Goal: Task Accomplishment & Management: Complete application form

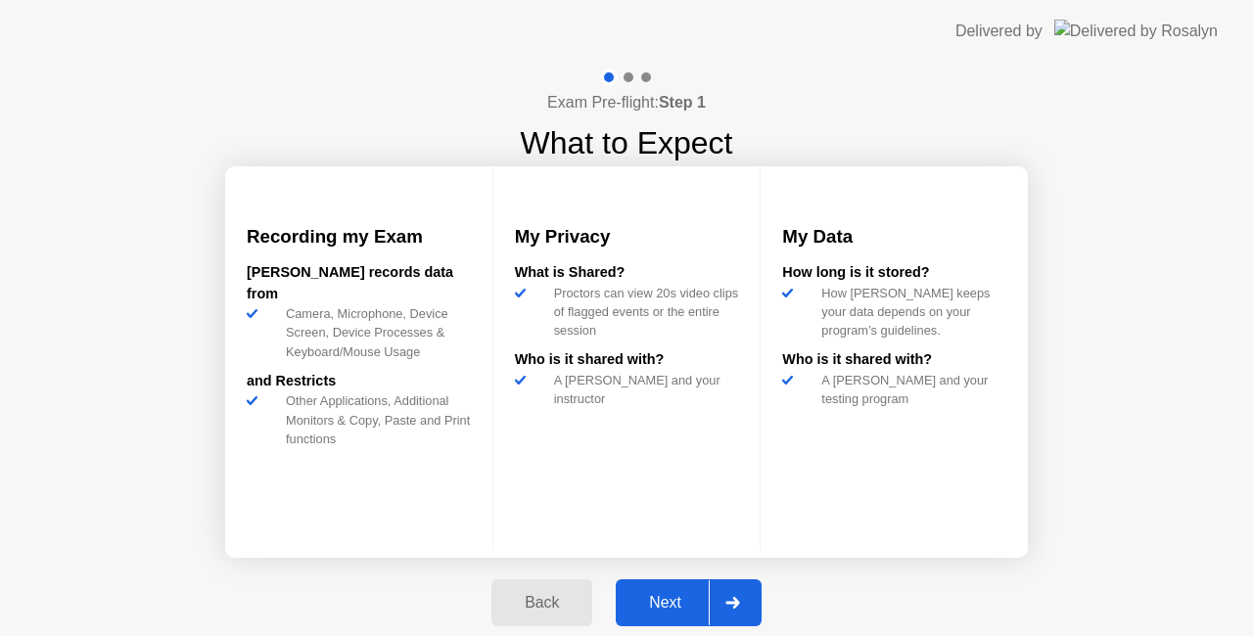
click at [670, 611] on div "Next" at bounding box center [664, 603] width 87 height 18
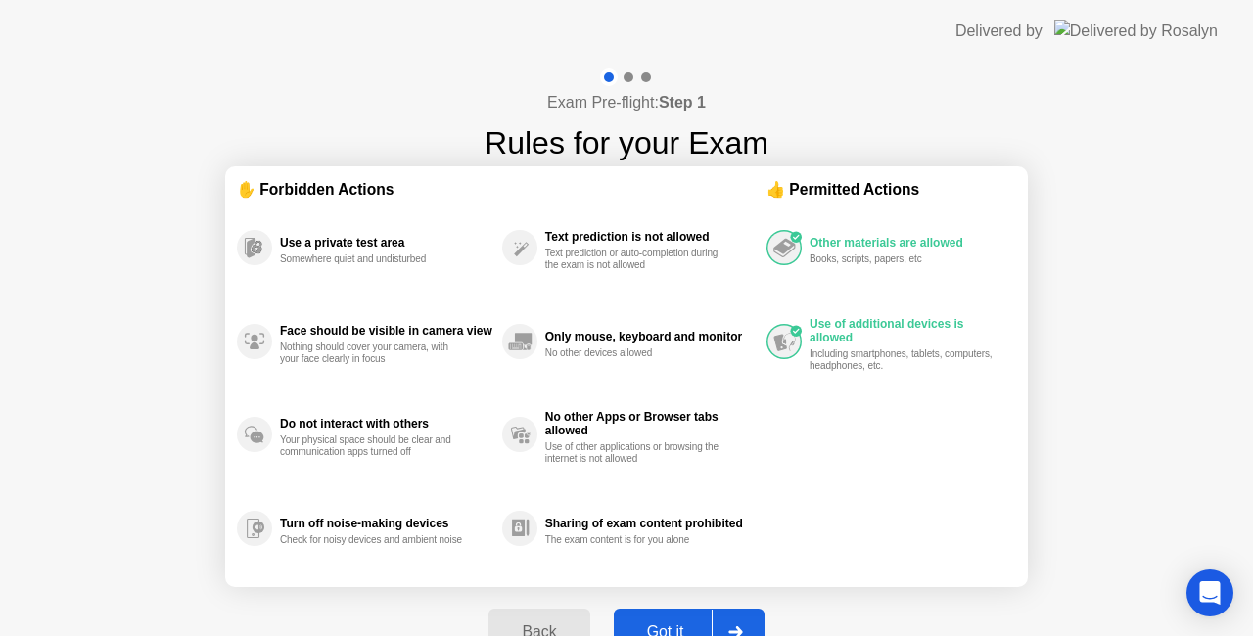
click at [667, 610] on button "Got it" at bounding box center [689, 632] width 151 height 47
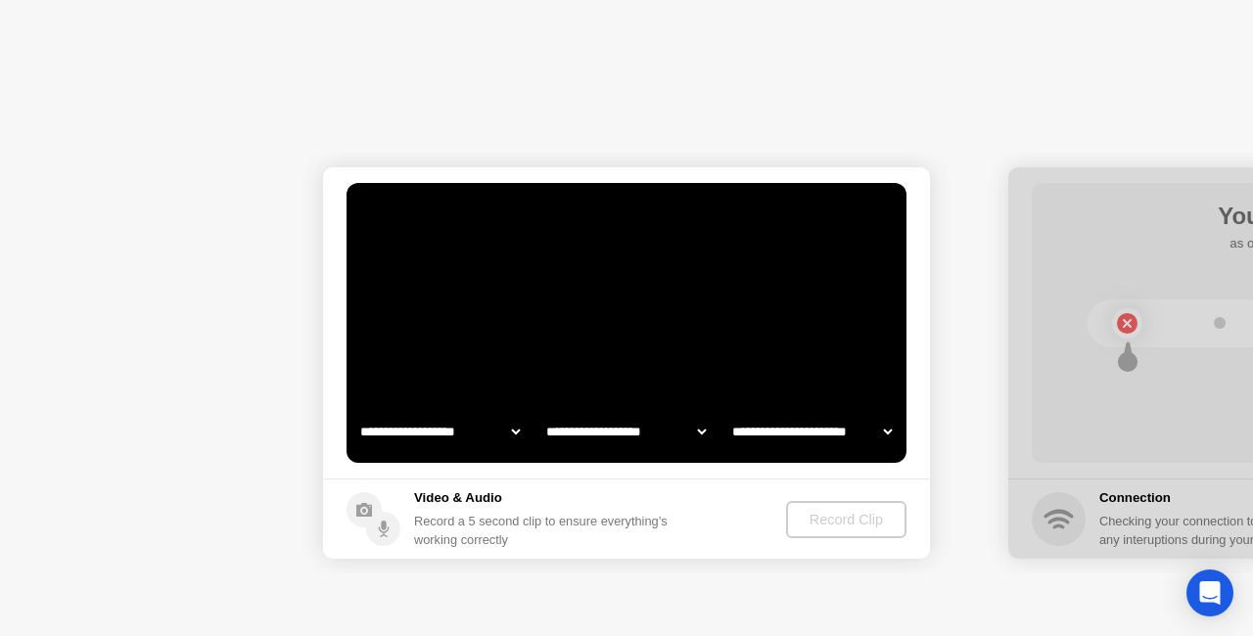
select select "**********"
select select "*******"
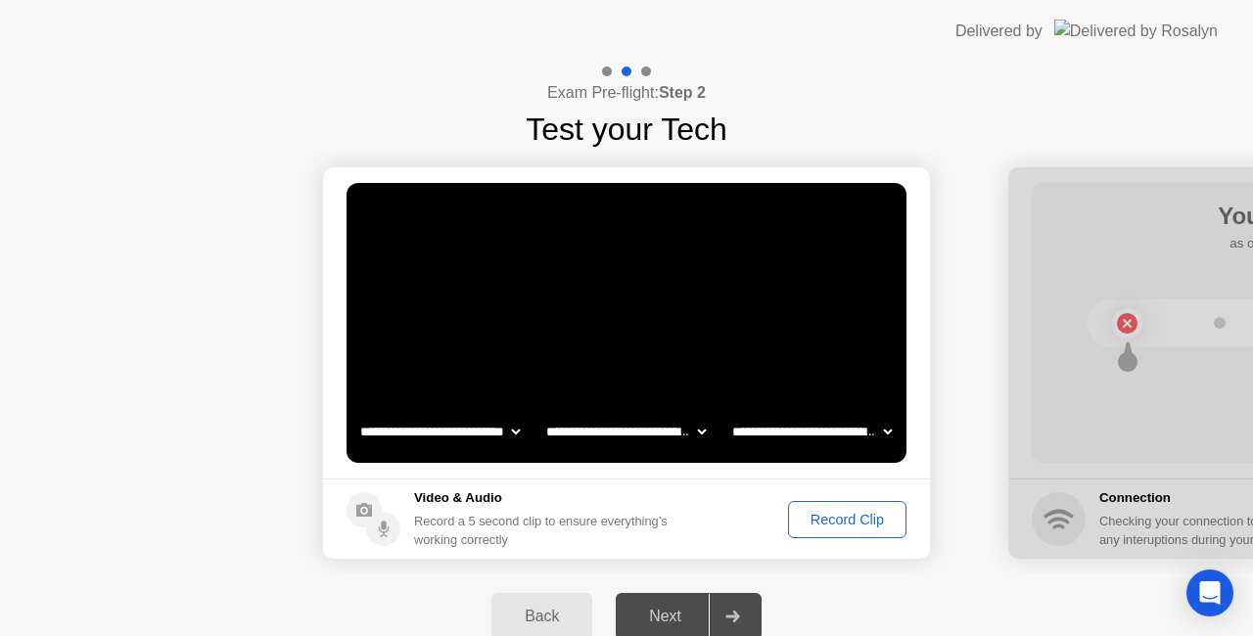
click at [849, 516] on div "Record Clip" at bounding box center [847, 520] width 105 height 16
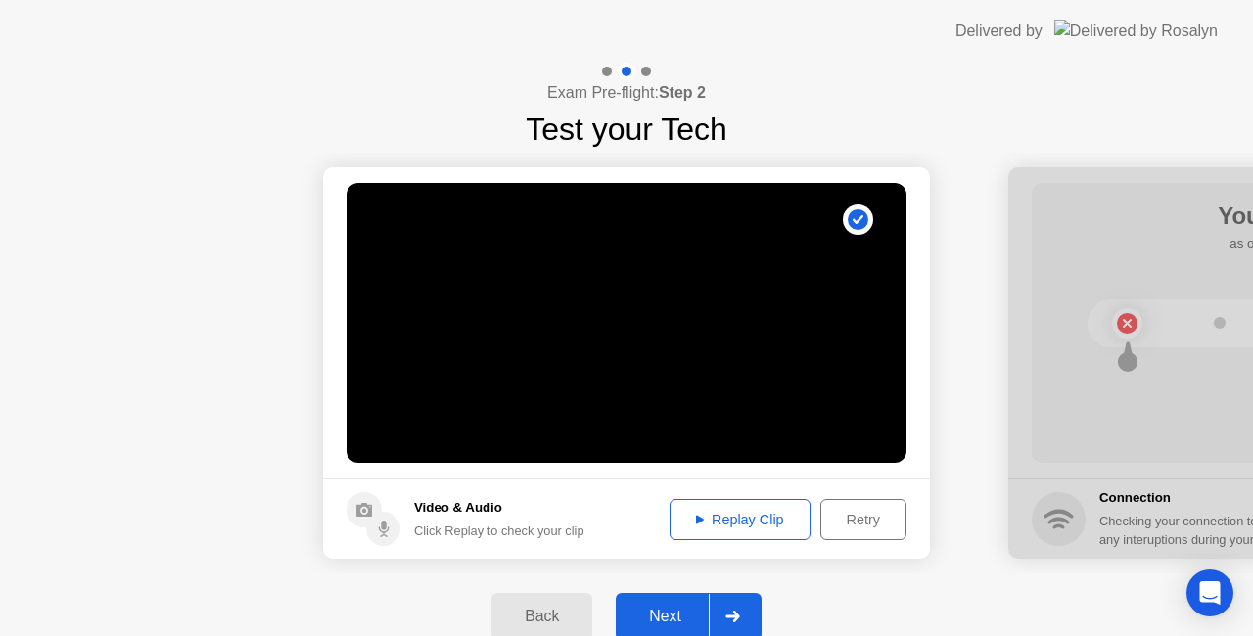
click at [734, 513] on div "Replay Clip" at bounding box center [739, 520] width 127 height 16
click at [669, 608] on div "Next" at bounding box center [664, 617] width 87 height 18
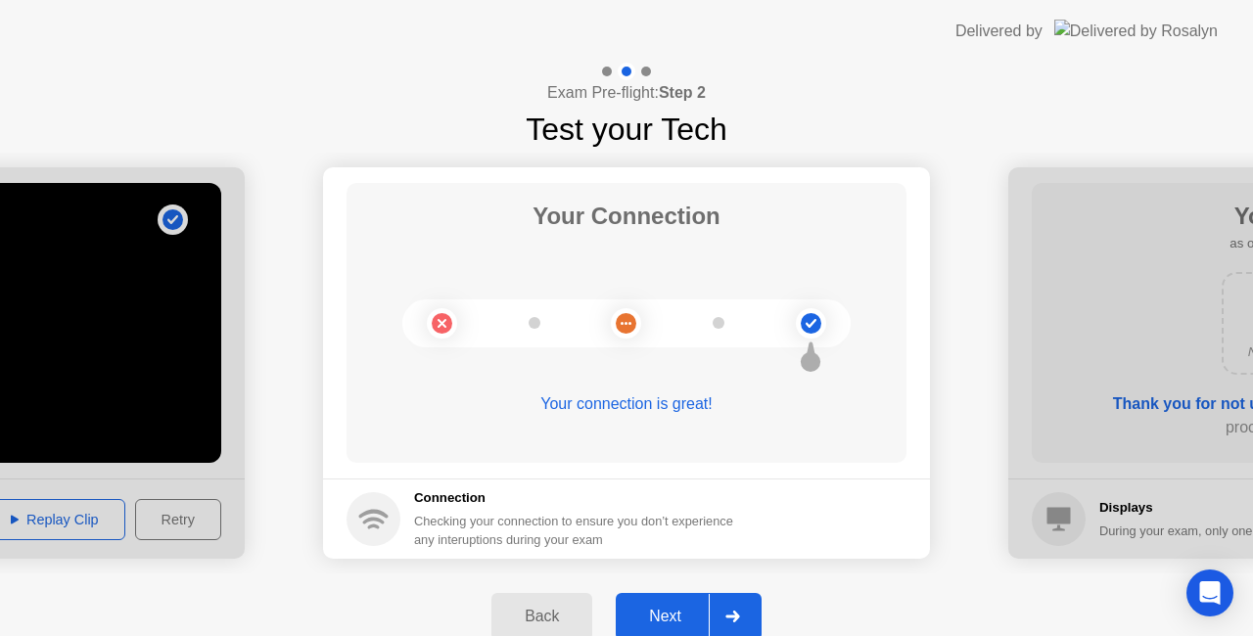
click at [684, 608] on div "Next" at bounding box center [664, 617] width 87 height 18
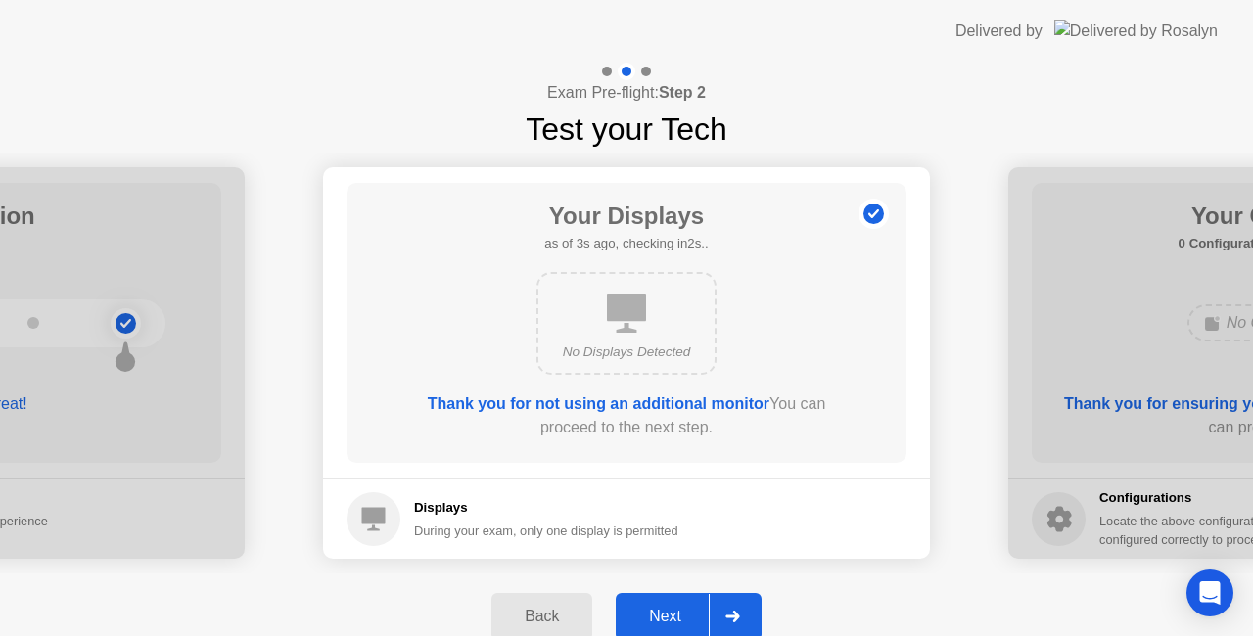
click at [665, 608] on div "Next" at bounding box center [664, 617] width 87 height 18
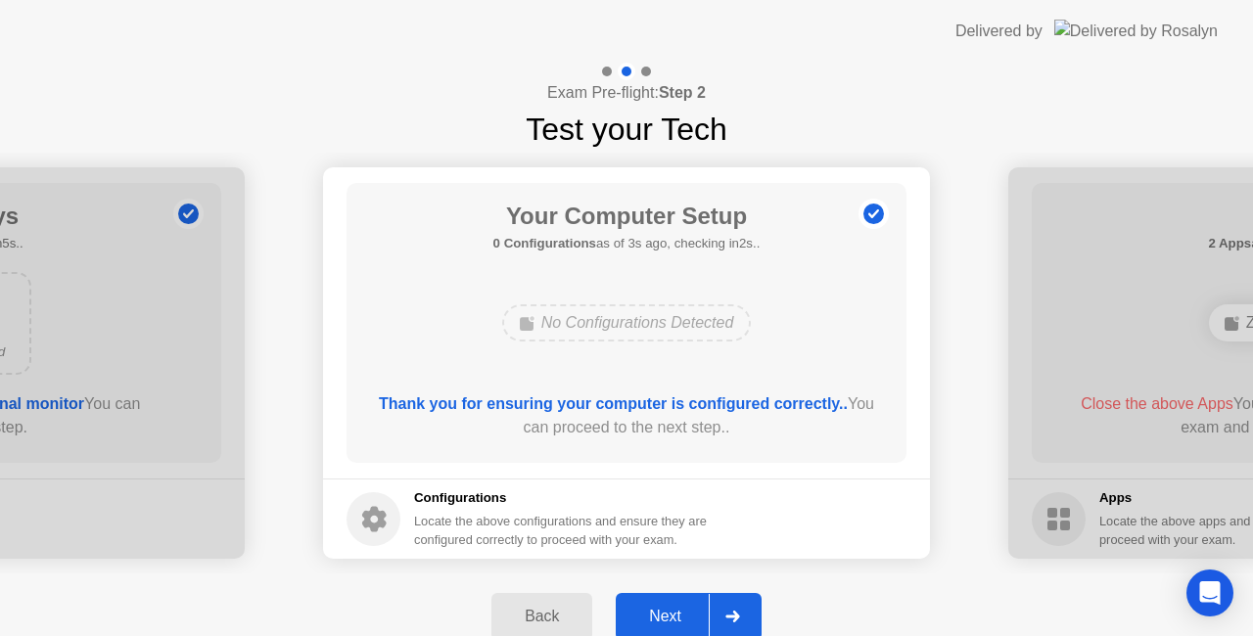
click at [657, 616] on div "Next" at bounding box center [664, 617] width 87 height 18
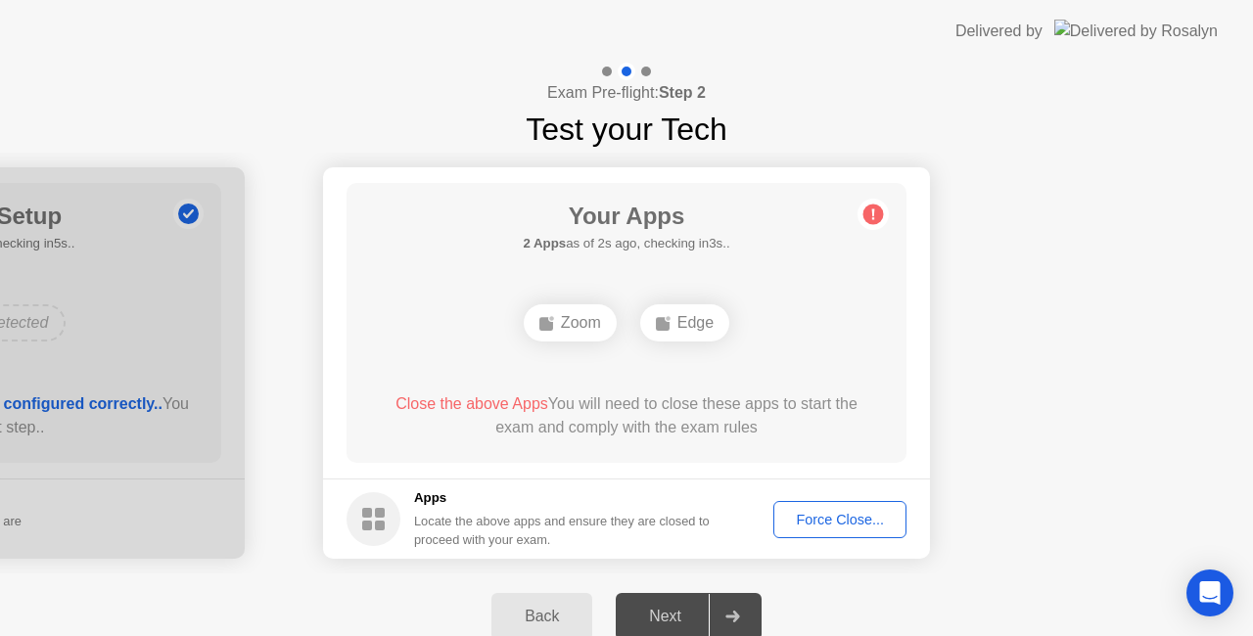
click at [840, 524] on div "Force Close..." at bounding box center [839, 520] width 119 height 16
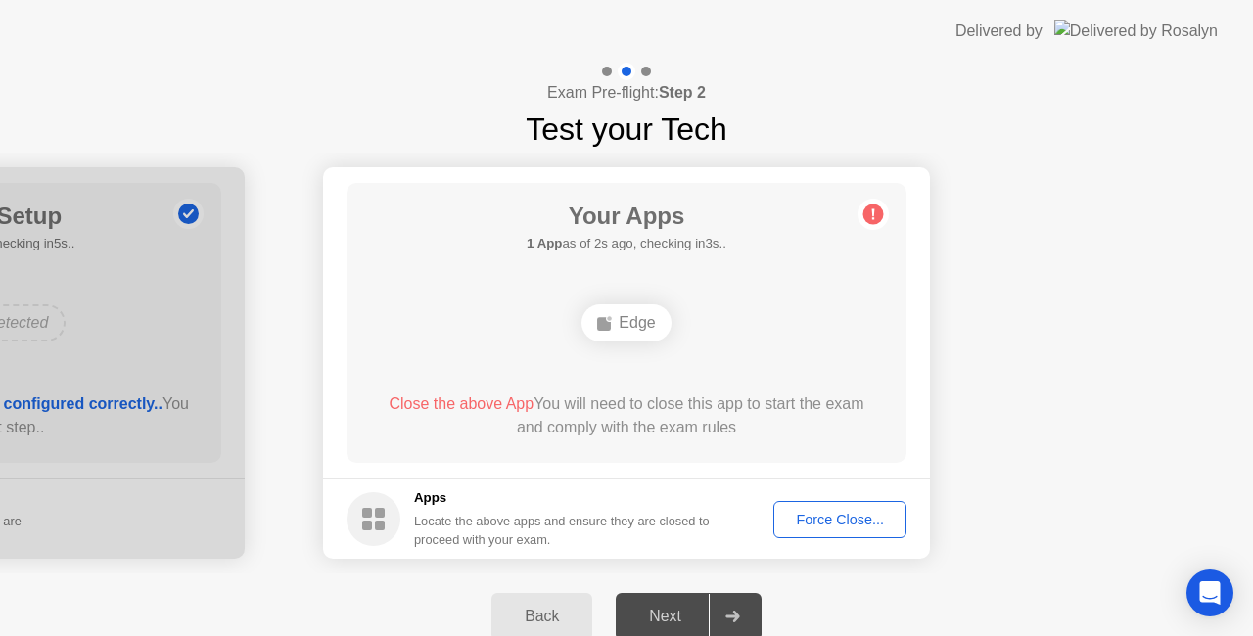
click at [669, 613] on div "Next" at bounding box center [664, 617] width 87 height 18
click at [848, 517] on div "Force Close..." at bounding box center [839, 520] width 119 height 16
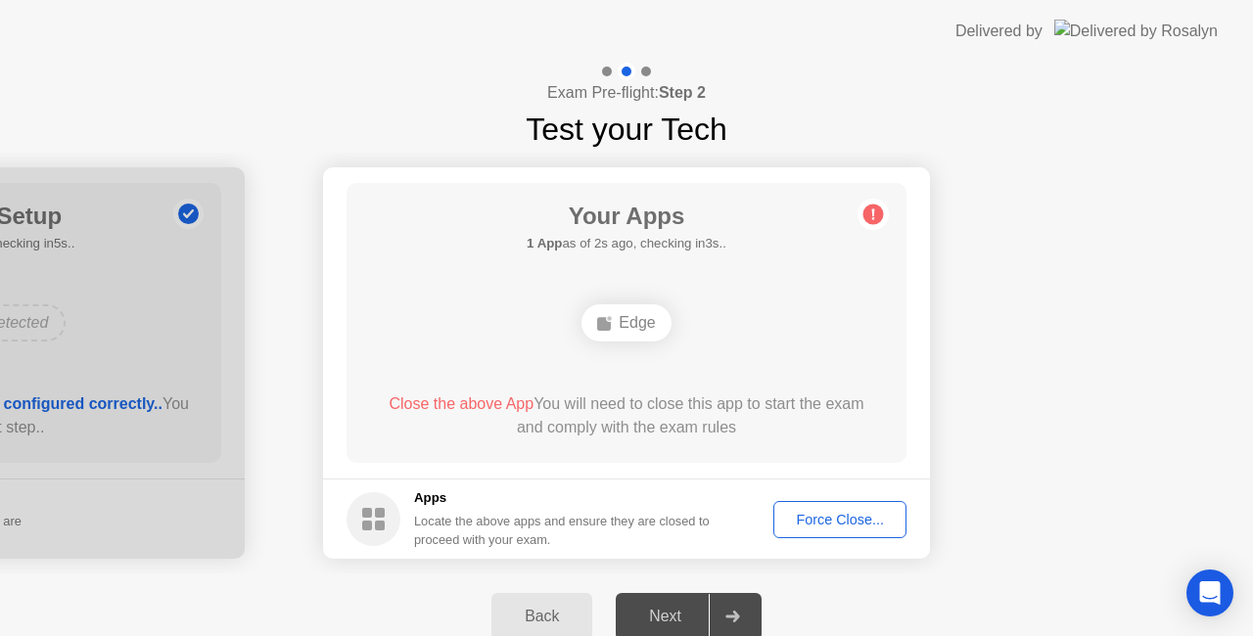
click at [656, 615] on div "Next" at bounding box center [664, 617] width 87 height 18
click at [748, 620] on div at bounding box center [731, 616] width 47 height 45
click at [624, 332] on div "Edge" at bounding box center [625, 322] width 89 height 37
click at [871, 215] on circle at bounding box center [873, 215] width 21 height 21
click at [435, 407] on span "Close the above App" at bounding box center [460, 403] width 145 height 17
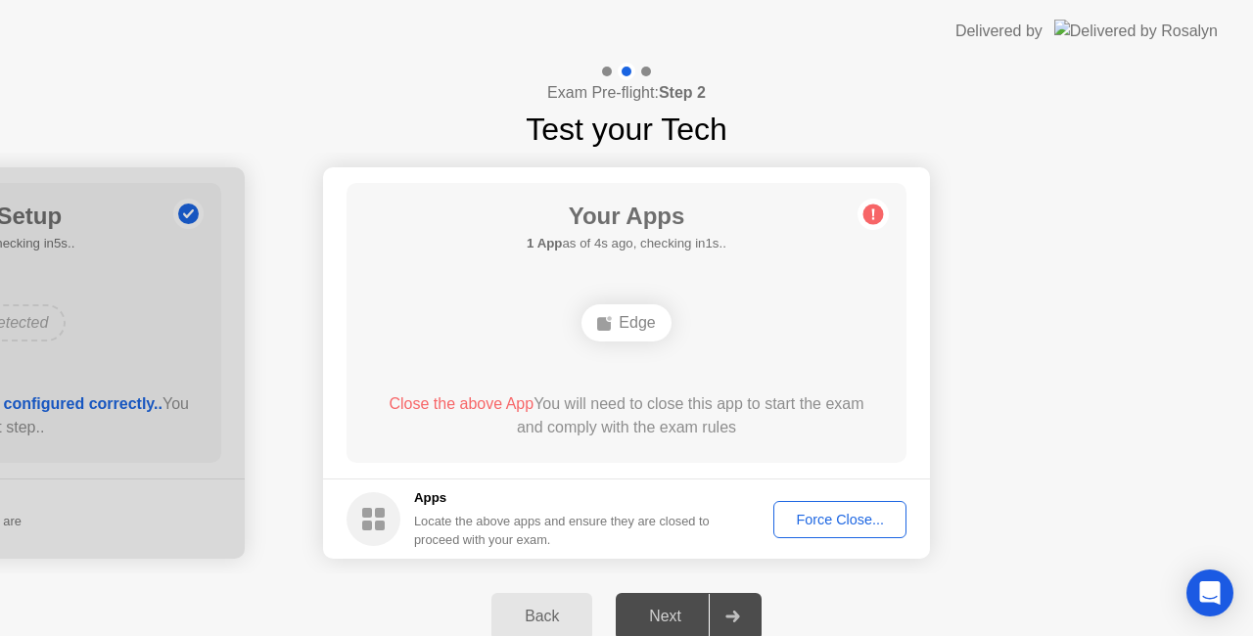
click at [674, 620] on div "Next" at bounding box center [664, 617] width 87 height 18
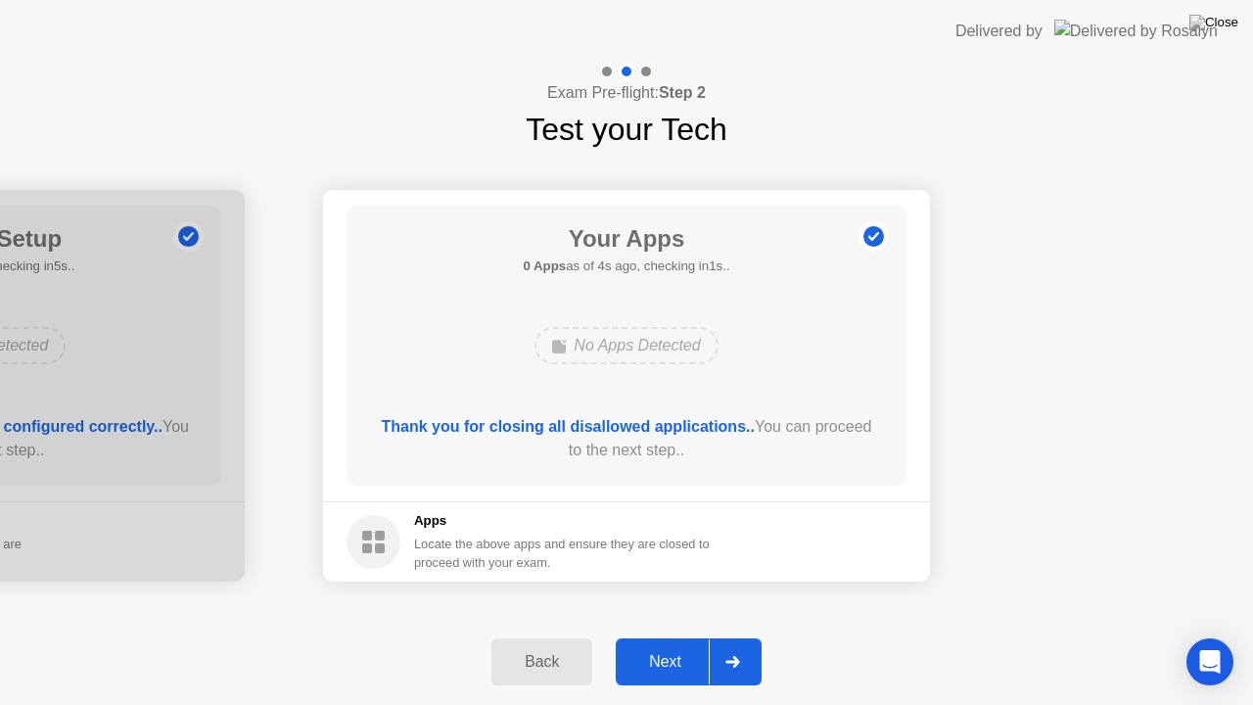
click at [668, 635] on div "Next" at bounding box center [664, 662] width 87 height 18
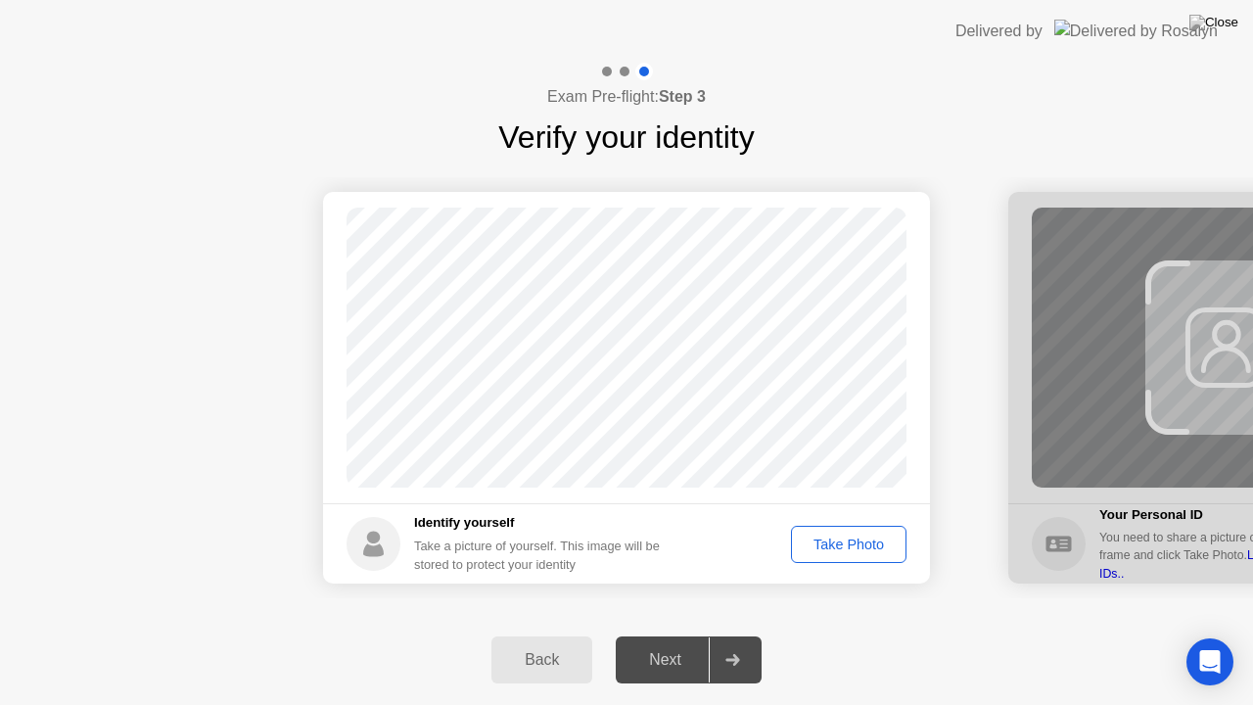
click at [825, 538] on div "Take Photo" at bounding box center [849, 544] width 102 height 16
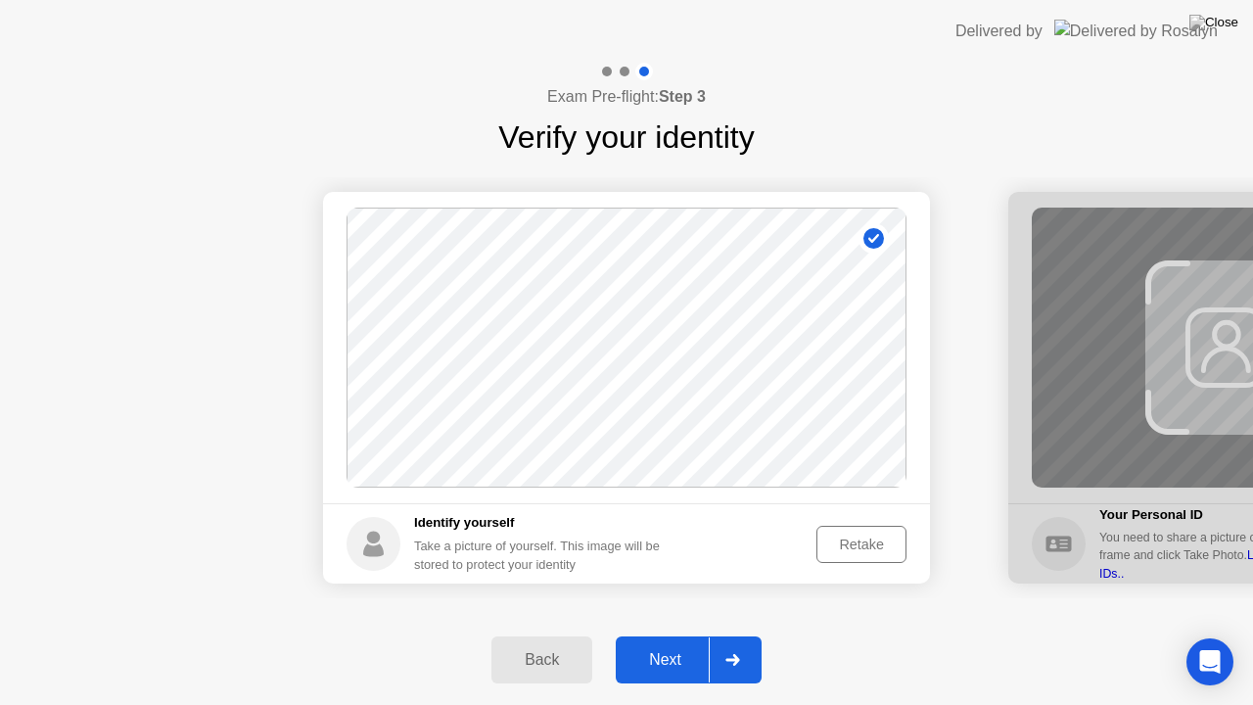
click at [647, 635] on div "Next" at bounding box center [664, 660] width 87 height 18
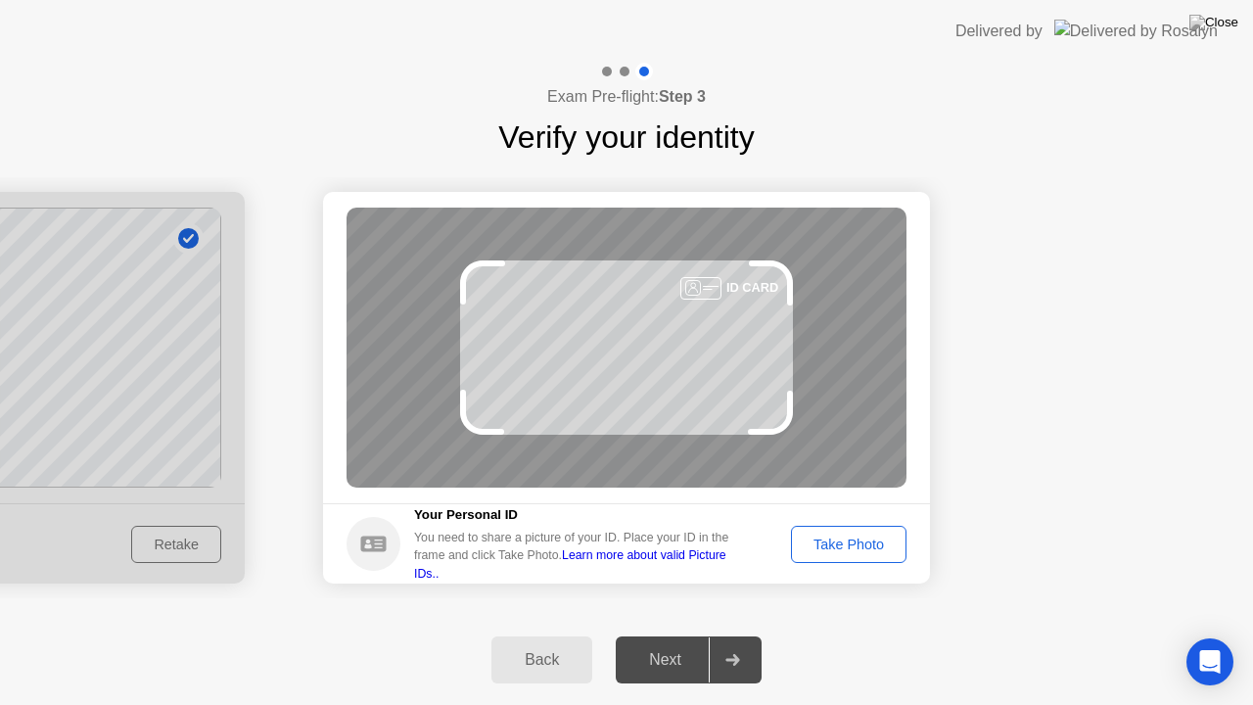
click at [826, 541] on div "Take Photo" at bounding box center [849, 544] width 102 height 16
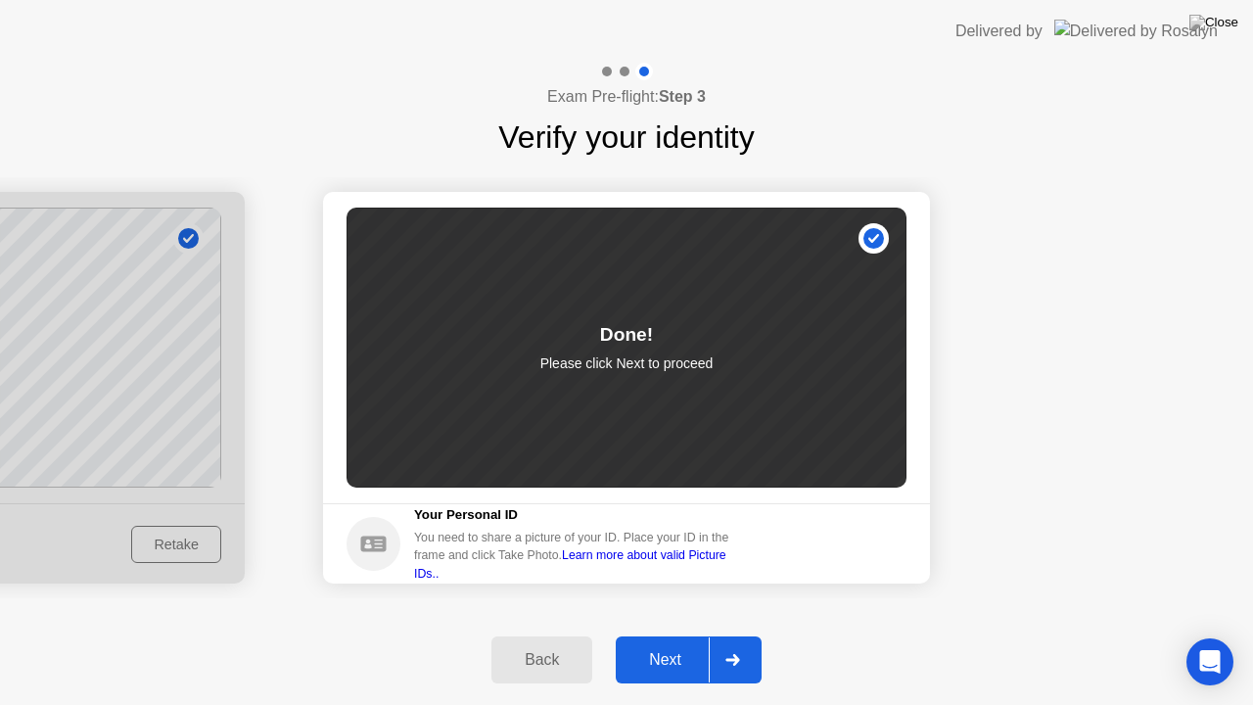
click at [630, 635] on div "Next" at bounding box center [664, 660] width 87 height 18
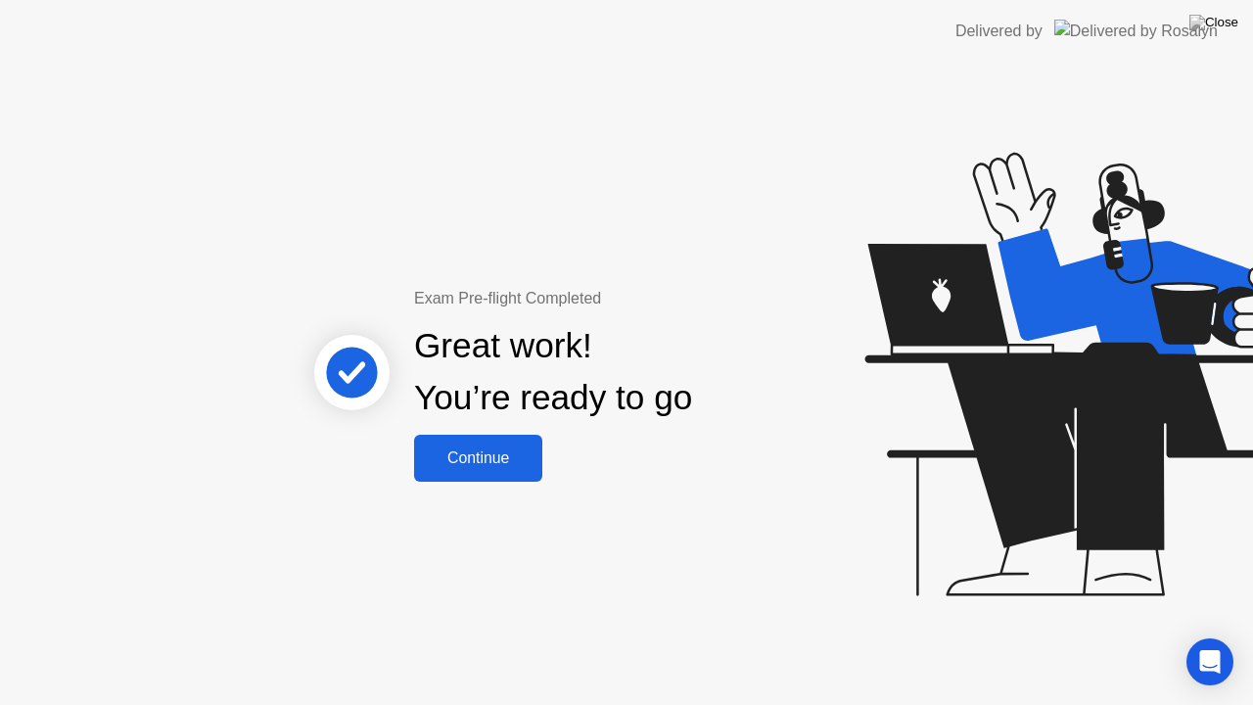
click at [452, 450] on div "Continue" at bounding box center [478, 458] width 116 height 18
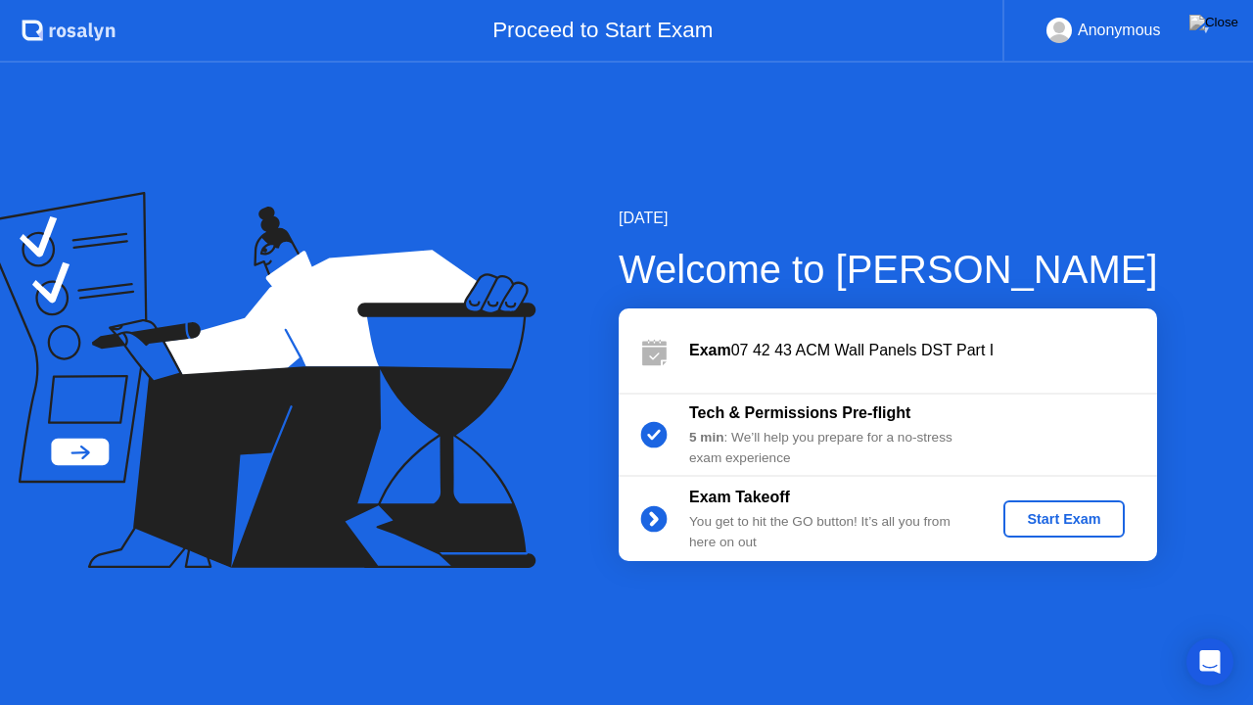
click at [1046, 517] on div "Start Exam" at bounding box center [1063, 519] width 105 height 16
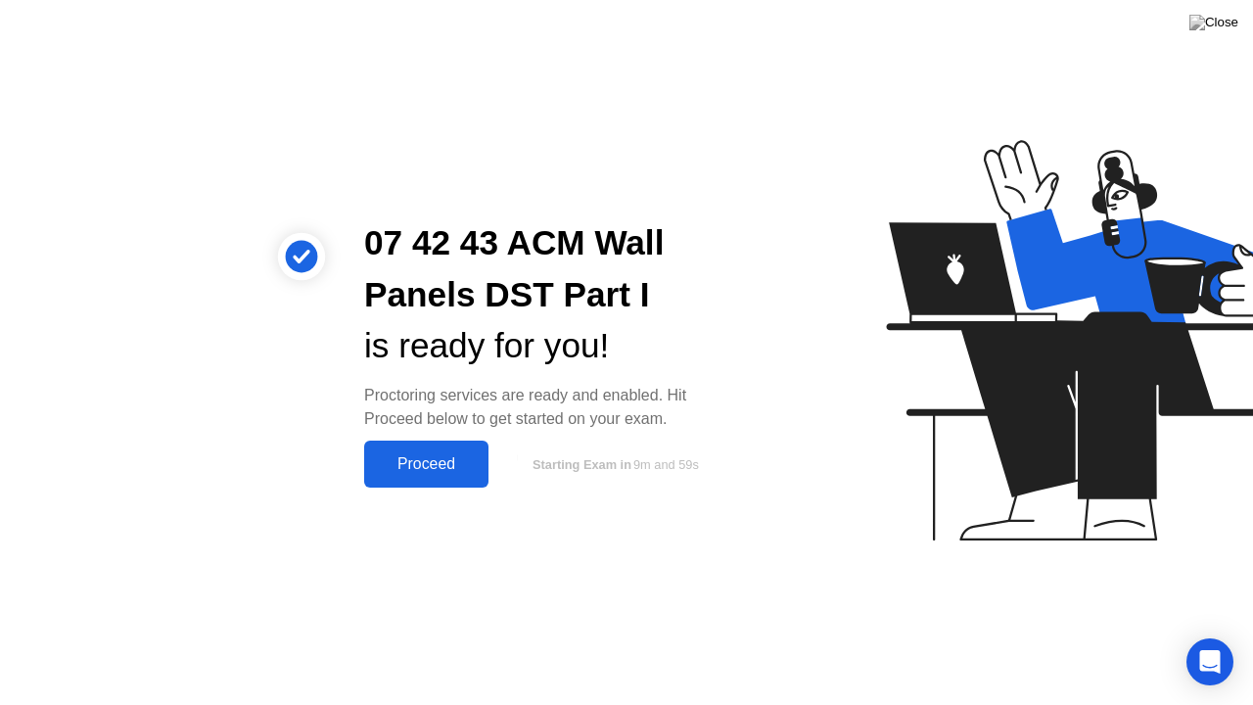
click at [394, 468] on div "Proceed" at bounding box center [426, 464] width 113 height 18
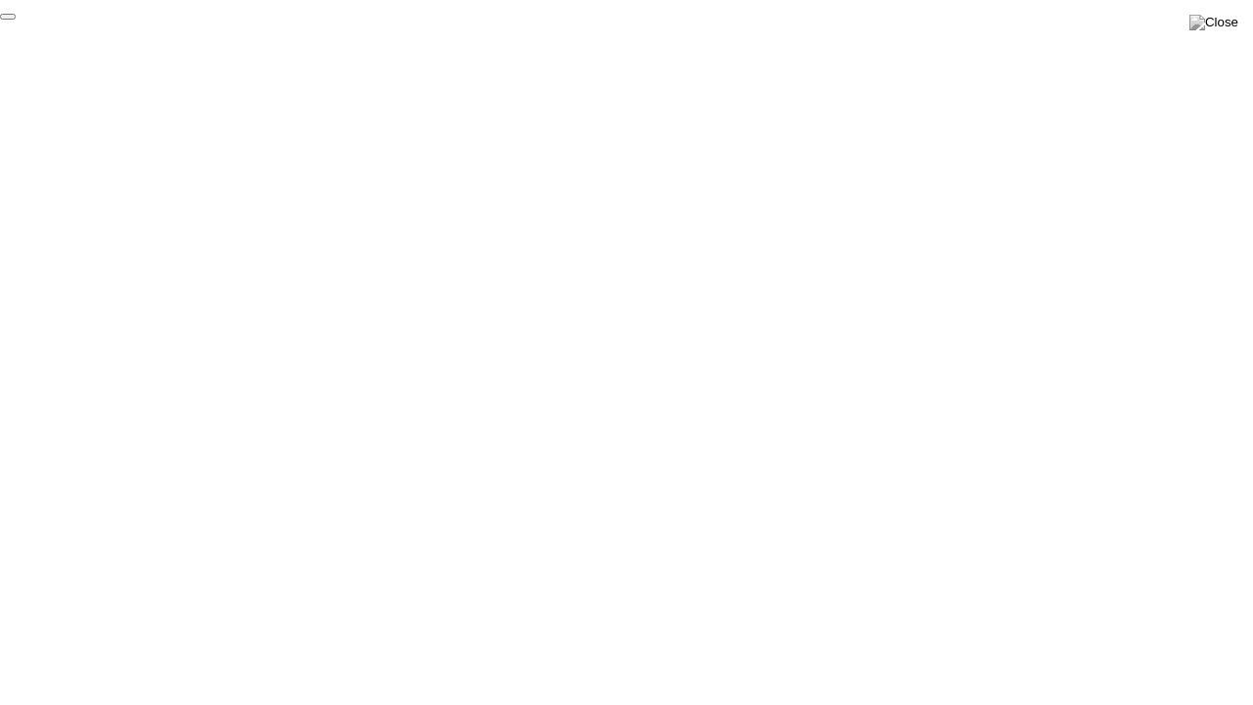
click div "End Proctoring Session"
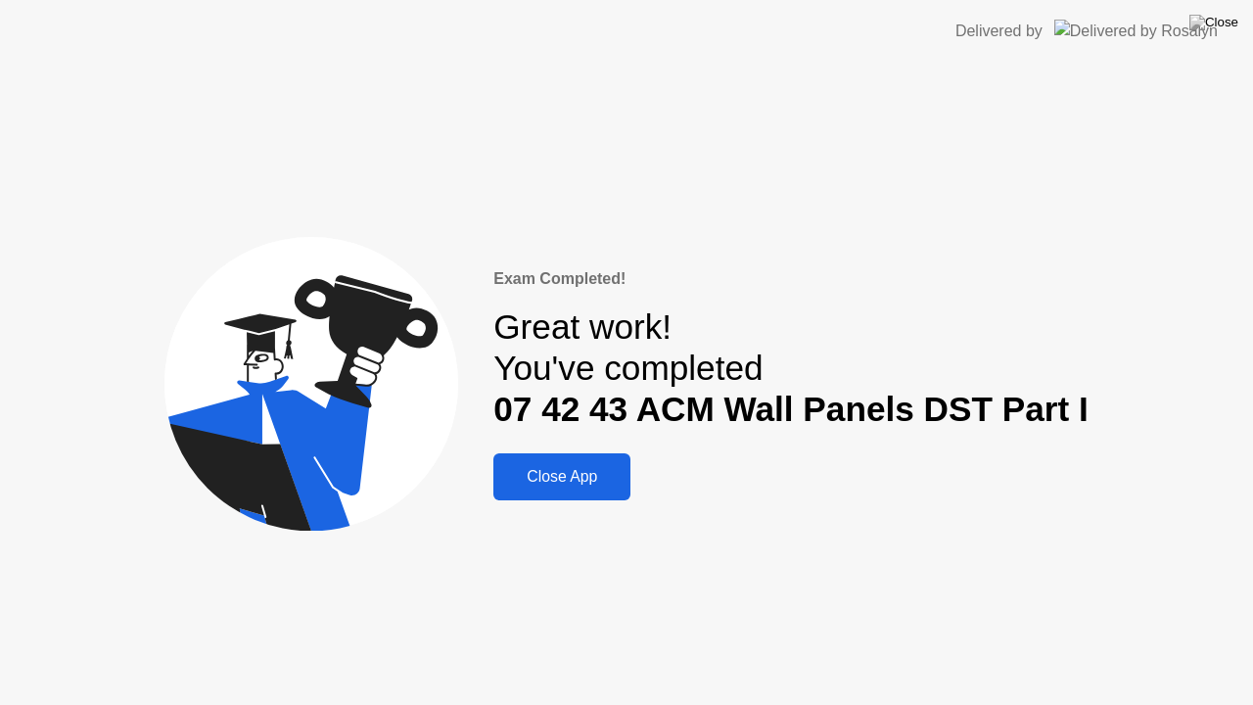
click at [544, 485] on div "Close App" at bounding box center [561, 477] width 125 height 18
